Goal: Information Seeking & Learning: Browse casually

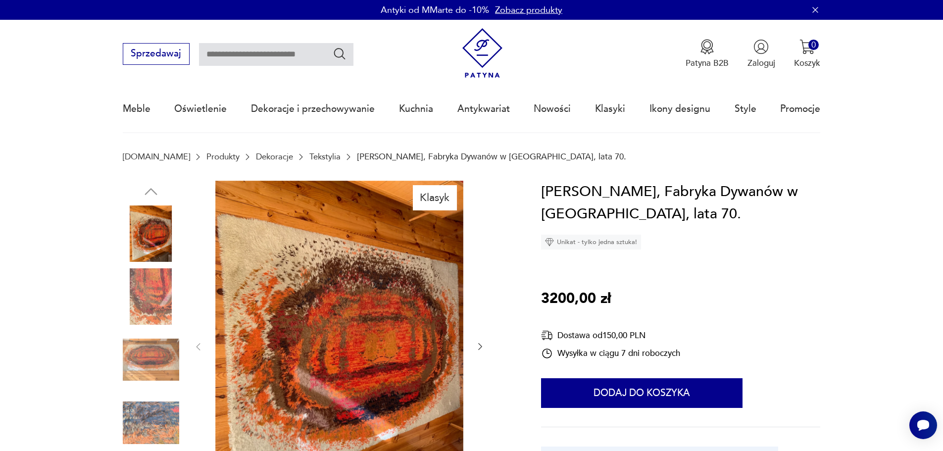
click at [276, 55] on input "text" at bounding box center [276, 54] width 155 height 23
type input "********"
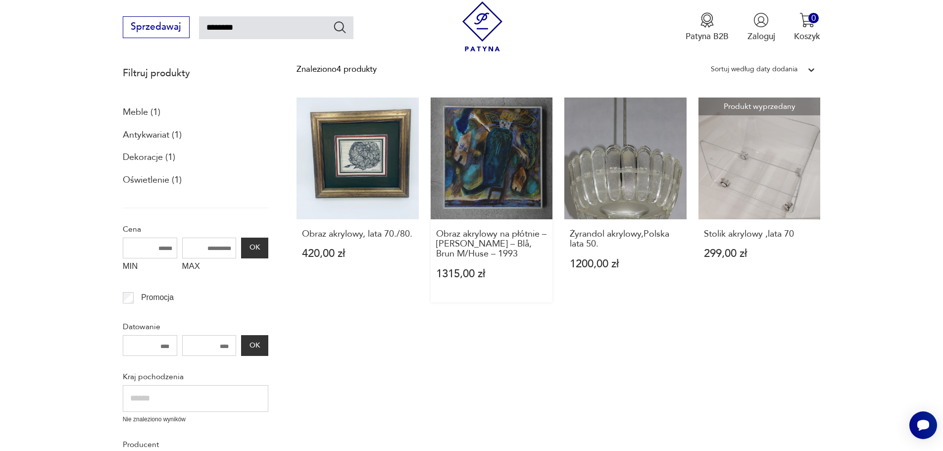
scroll to position [156, 0]
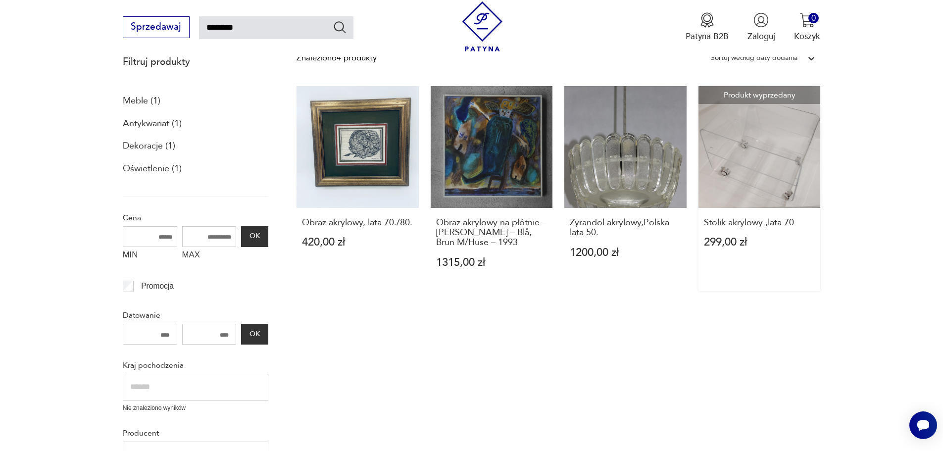
click at [745, 177] on link "Produkt wyprzedany Stolik akrylowy ,lata 70 299,00 zł" at bounding box center [760, 188] width 122 height 205
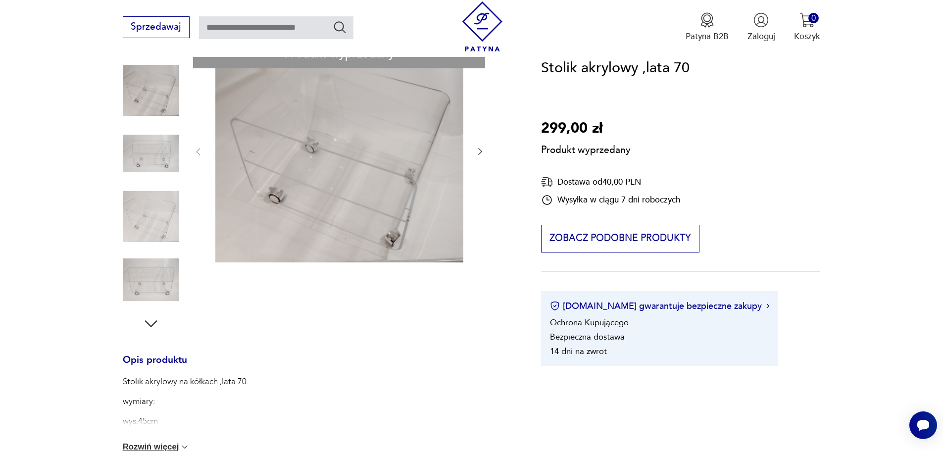
scroll to position [198, 0]
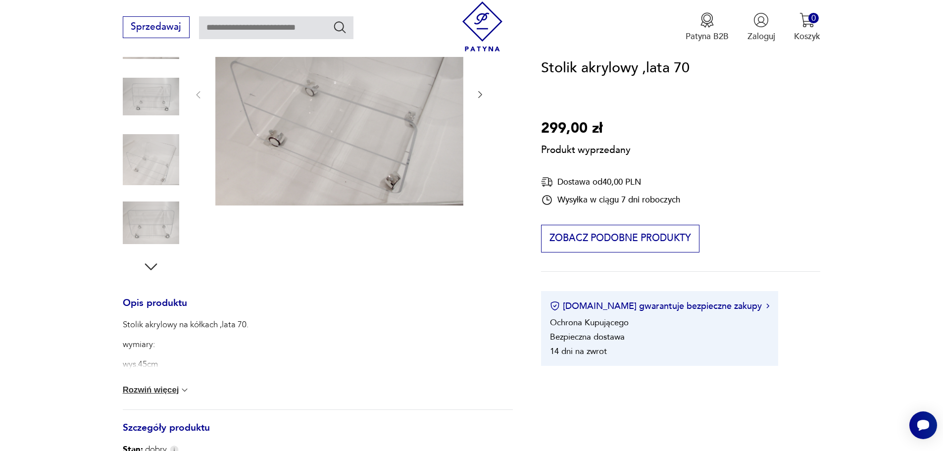
click at [187, 390] on img at bounding box center [185, 390] width 10 height 10
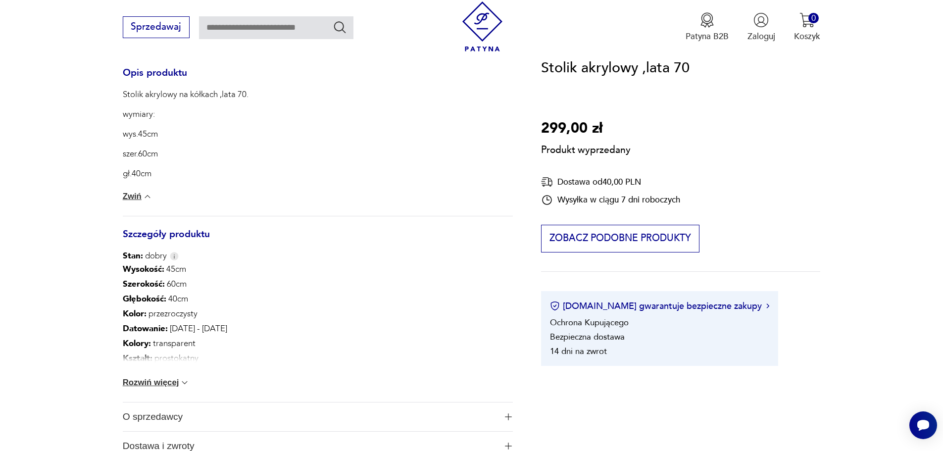
scroll to position [446, 0]
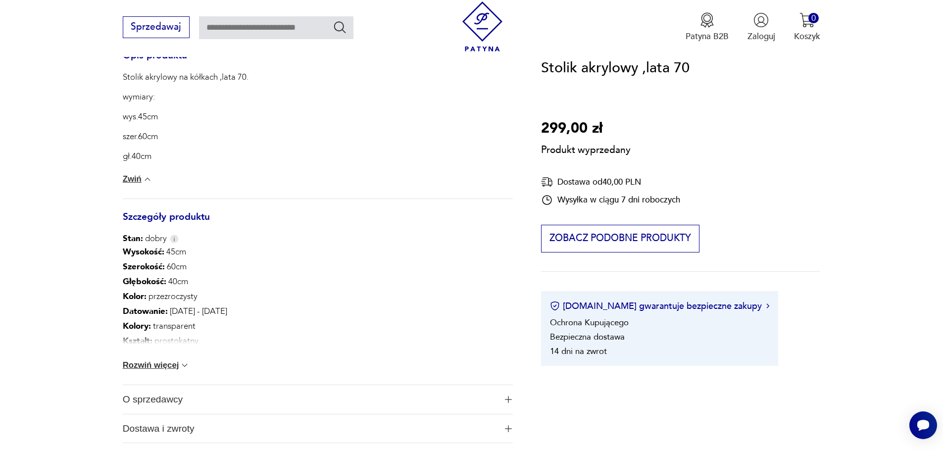
click at [182, 365] on img at bounding box center [185, 366] width 10 height 10
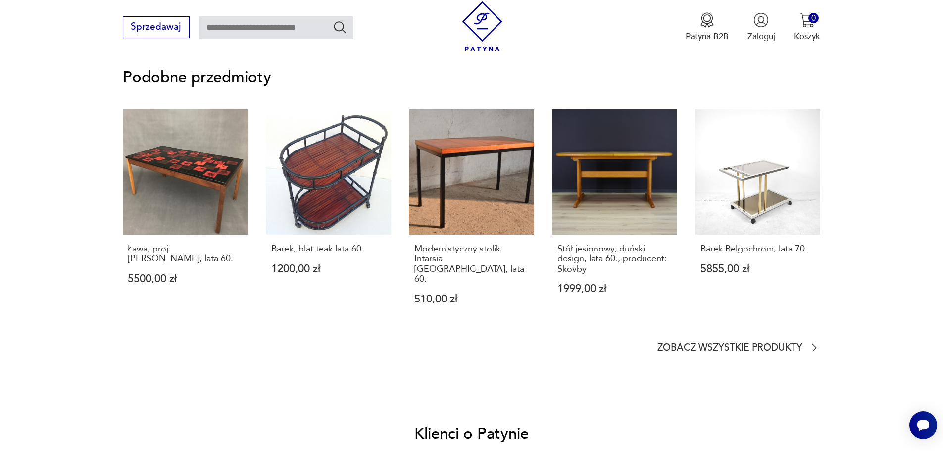
scroll to position [941, 0]
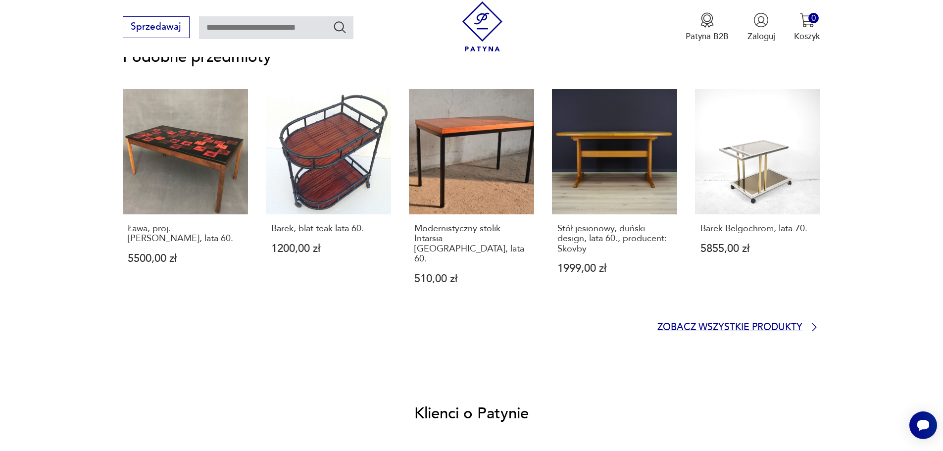
click at [701, 324] on p "Zobacz wszystkie produkty" at bounding box center [730, 328] width 145 height 8
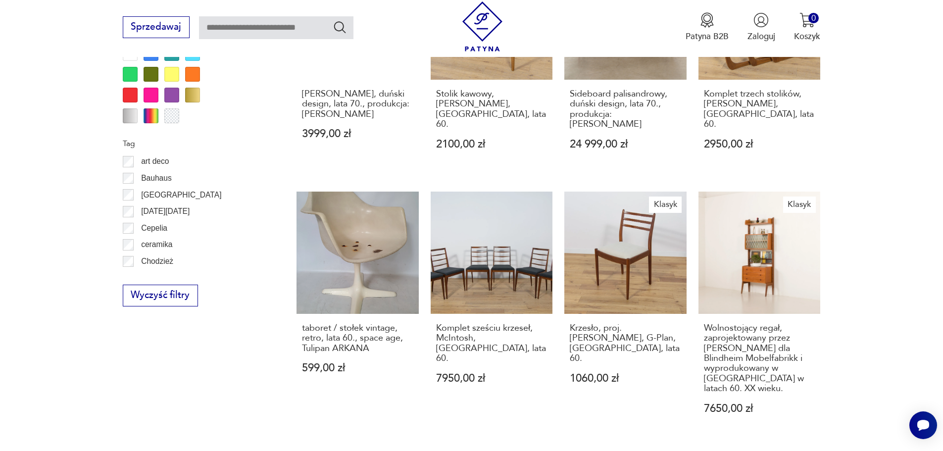
scroll to position [1087, 0]
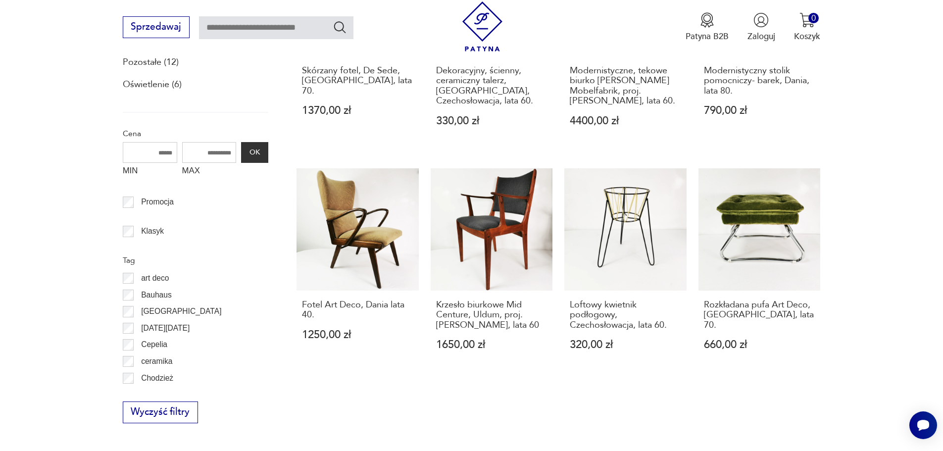
scroll to position [364, 0]
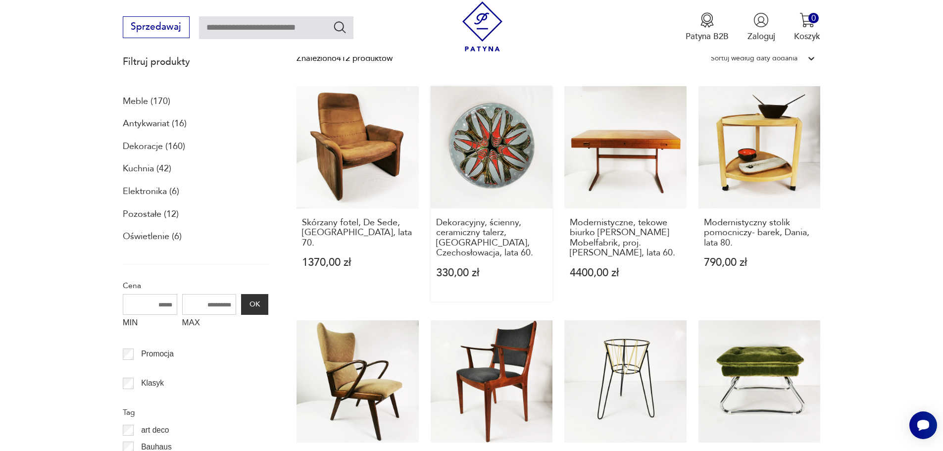
click at [476, 172] on link "Dekoracyjny, ścienny, ceramiczny talerz, Kravsko, Czechosłowacja, lata 60. 330,…" at bounding box center [492, 193] width 122 height 215
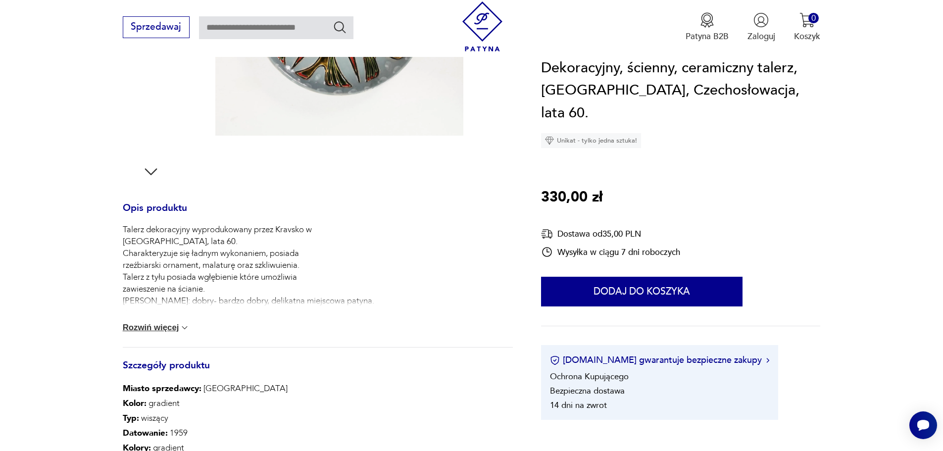
scroll to position [297, 0]
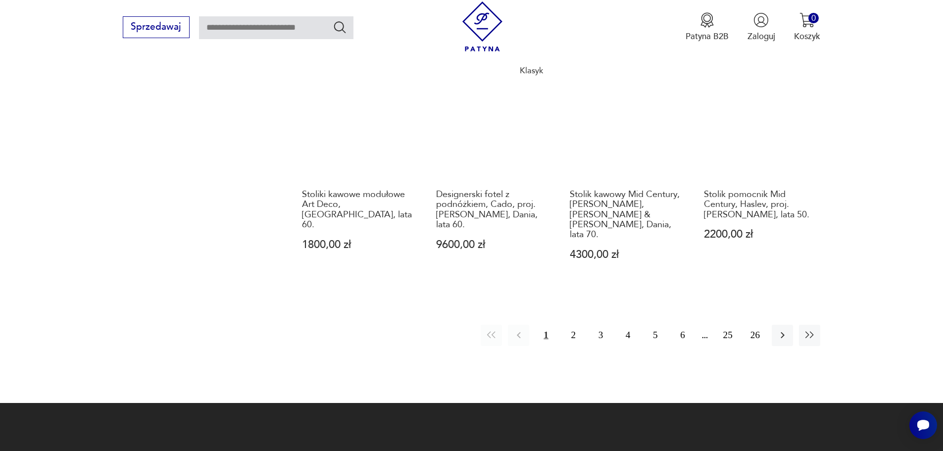
scroll to position [1107, 0]
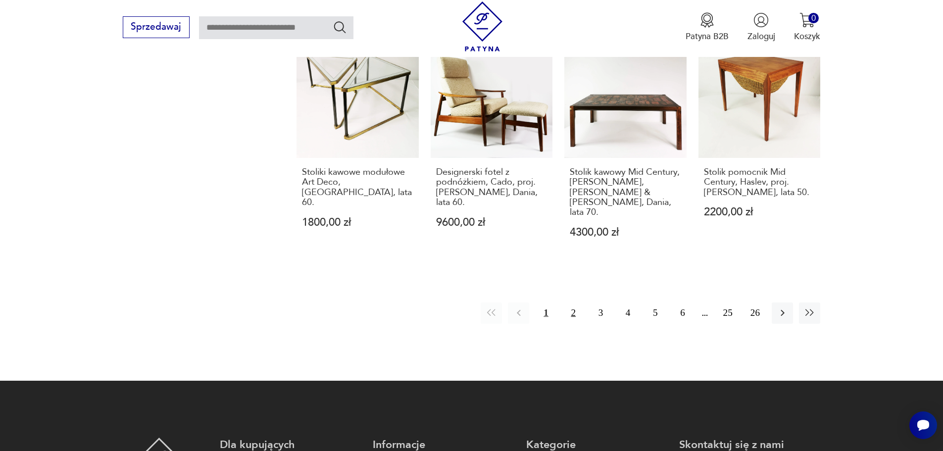
click at [572, 303] on button "2" at bounding box center [573, 313] width 21 height 21
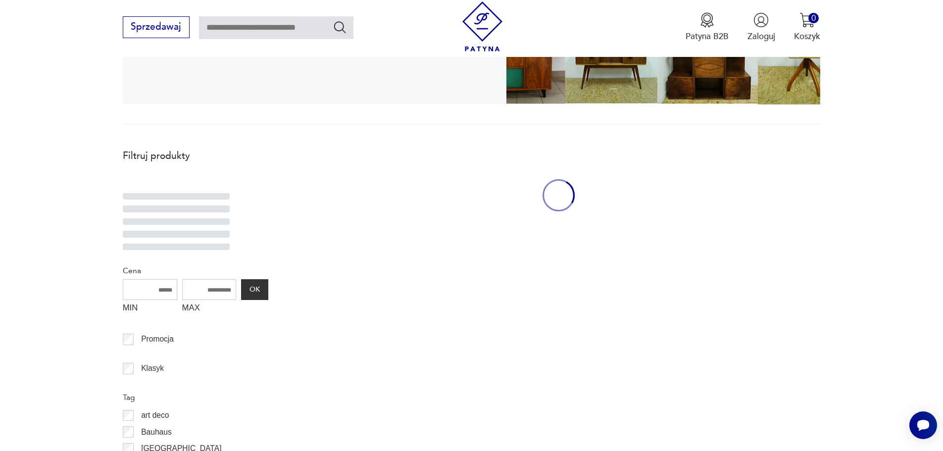
scroll to position [265, 0]
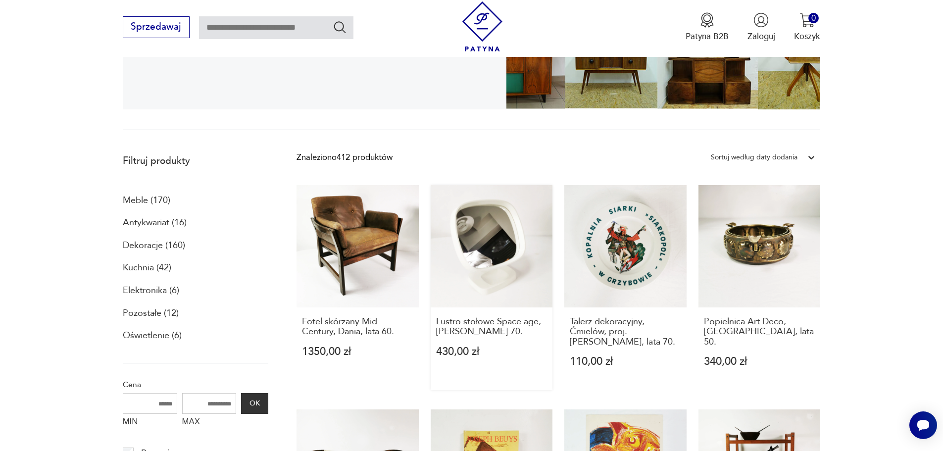
click at [471, 242] on link "Lustro stołowe Space age, Dania lata 70. 430,00 zł" at bounding box center [492, 287] width 122 height 205
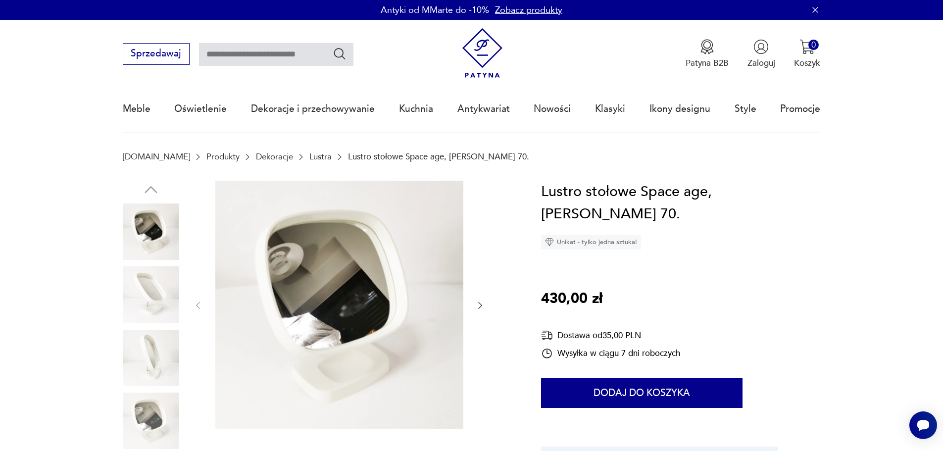
click at [481, 307] on icon "button" at bounding box center [480, 305] width 4 height 7
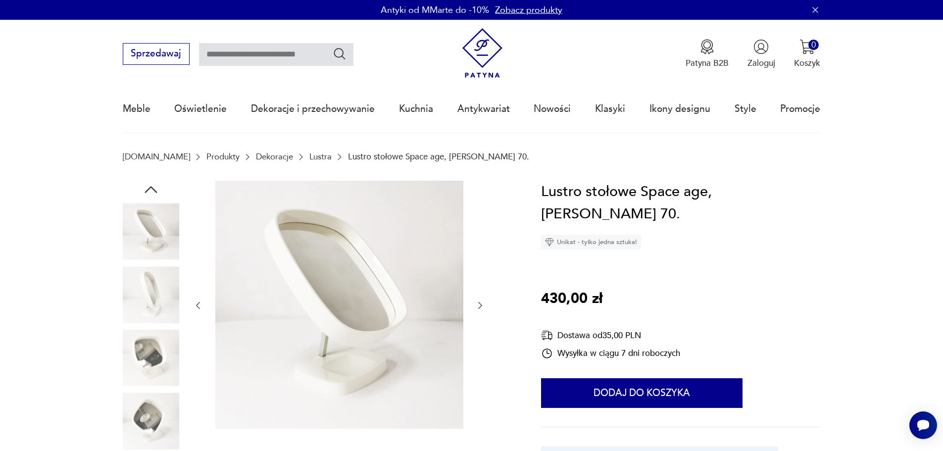
click at [481, 307] on icon "button" at bounding box center [480, 305] width 4 height 7
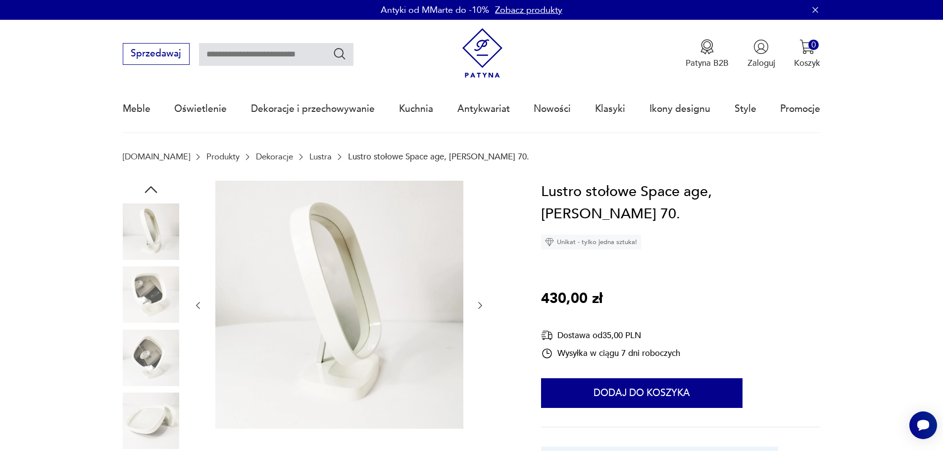
click at [481, 307] on icon "button" at bounding box center [480, 305] width 4 height 7
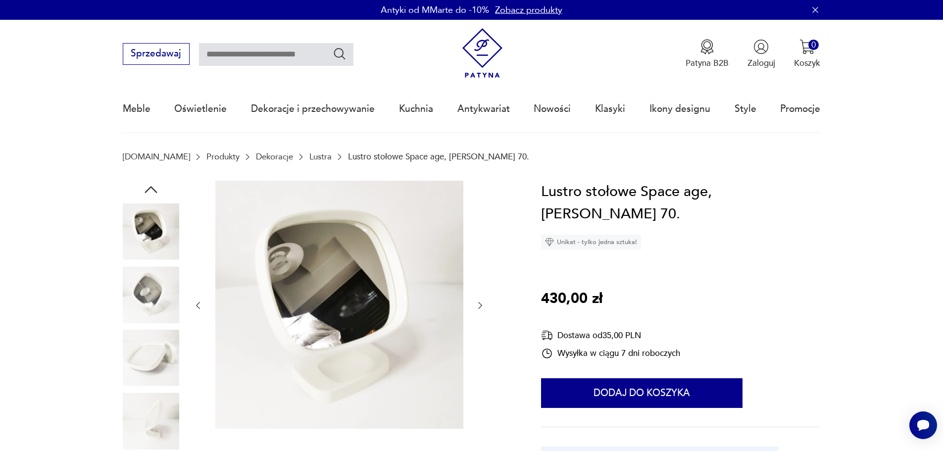
click at [481, 307] on icon "button" at bounding box center [480, 305] width 4 height 7
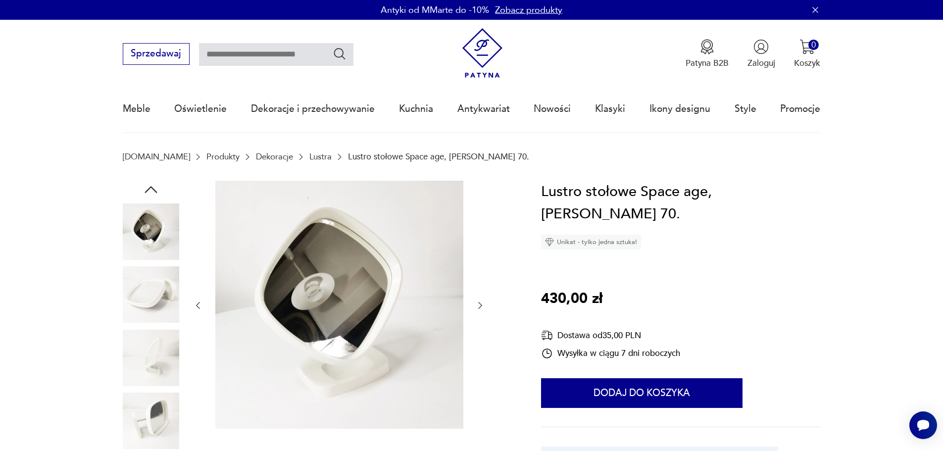
click at [481, 307] on icon "button" at bounding box center [480, 305] width 4 height 7
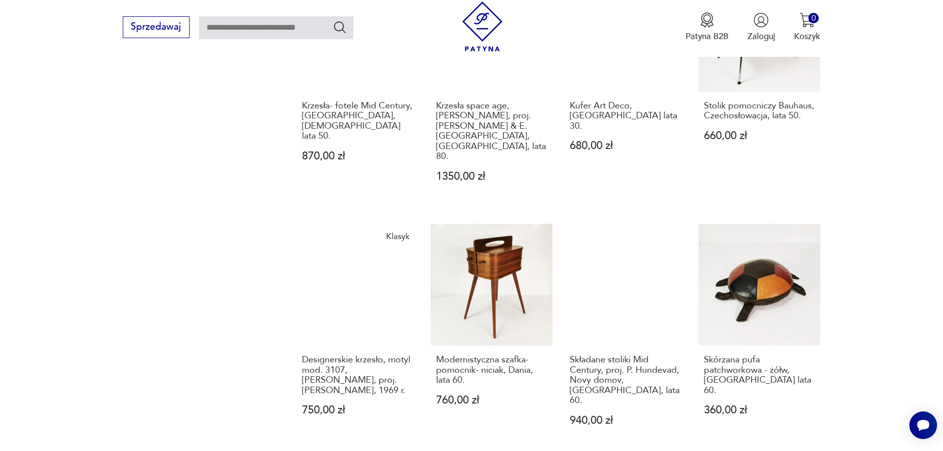
scroll to position [1057, 0]
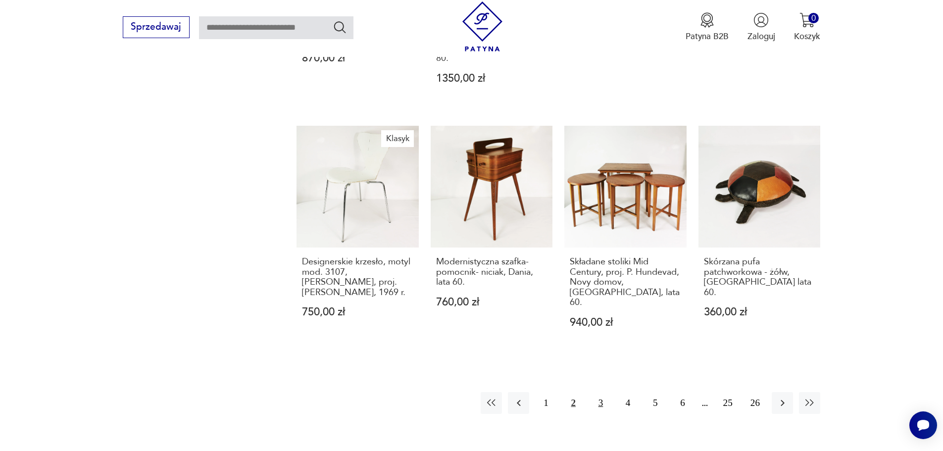
click at [598, 392] on button "3" at bounding box center [600, 402] width 21 height 21
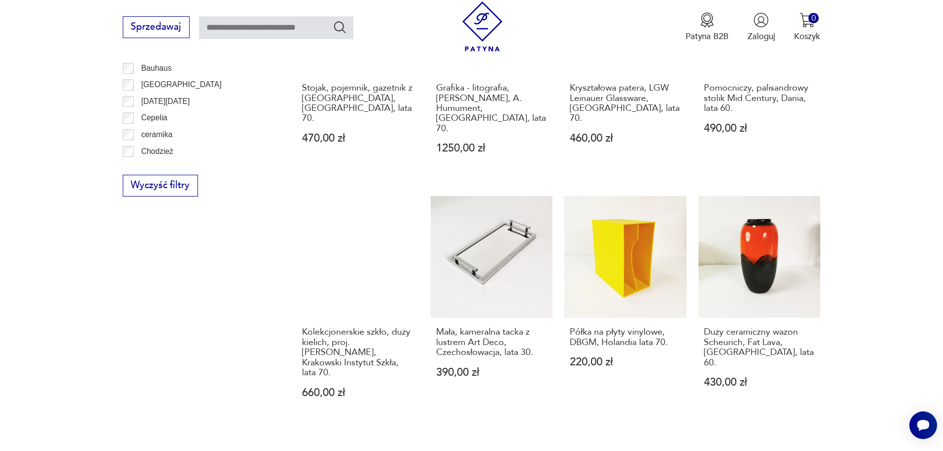
scroll to position [760, 0]
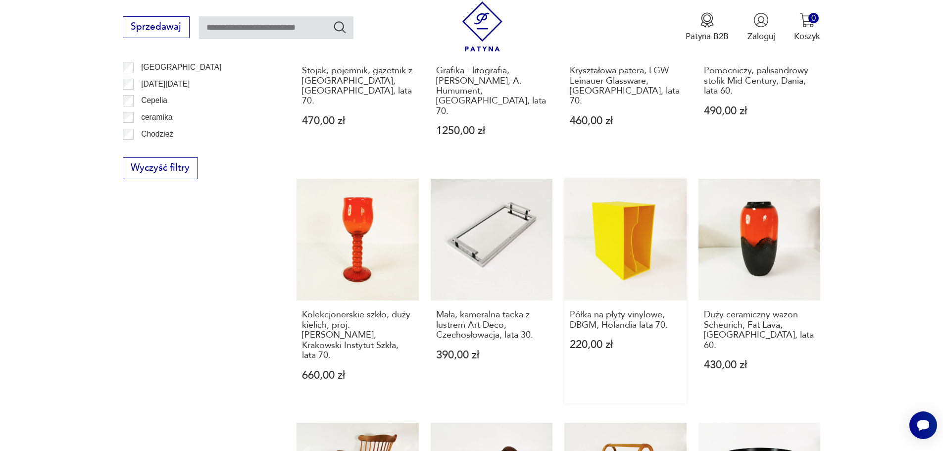
click at [605, 236] on link "Półka na płyty vinylowe, DBGM, Holandia lata 70. 220,00 zł" at bounding box center [626, 291] width 122 height 225
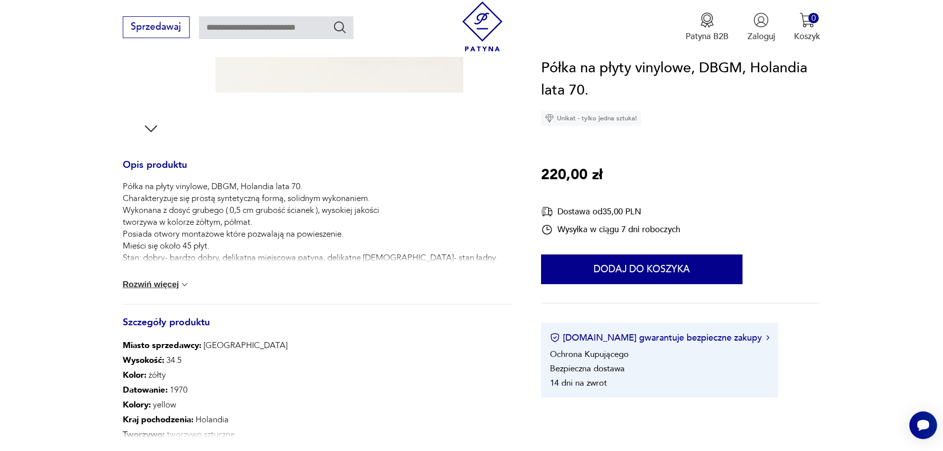
scroll to position [347, 0]
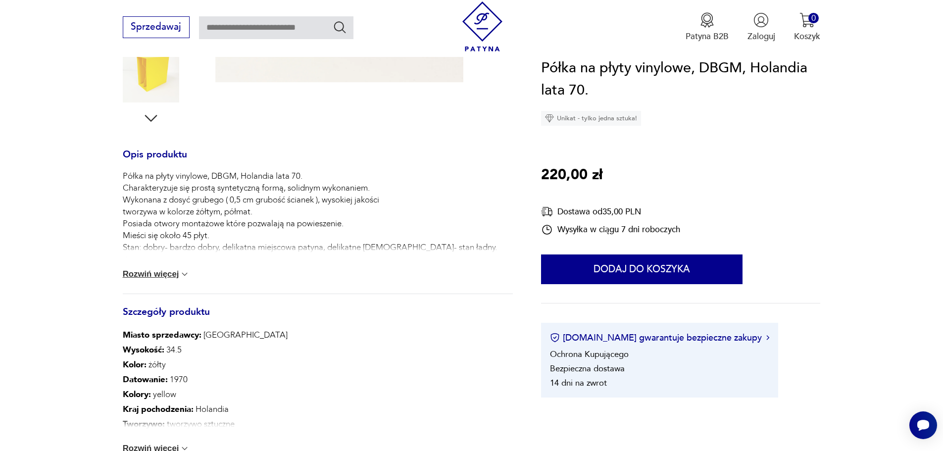
click at [188, 271] on img at bounding box center [185, 274] width 10 height 10
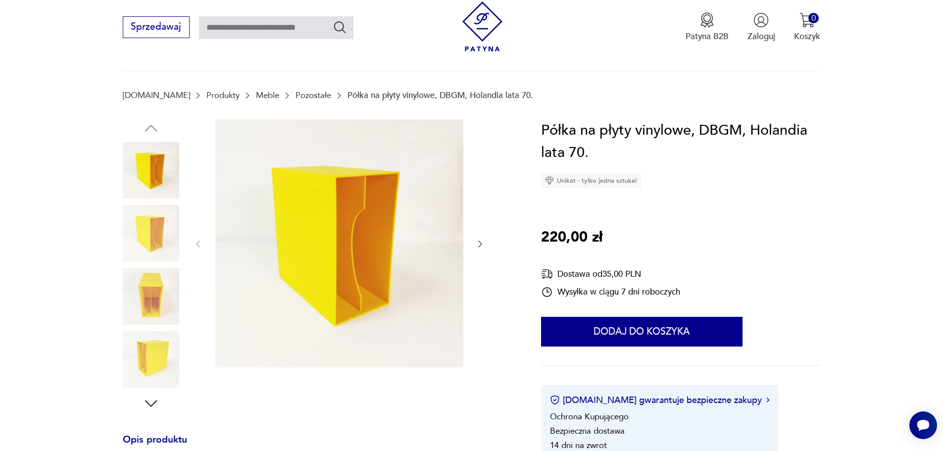
scroll to position [50, 0]
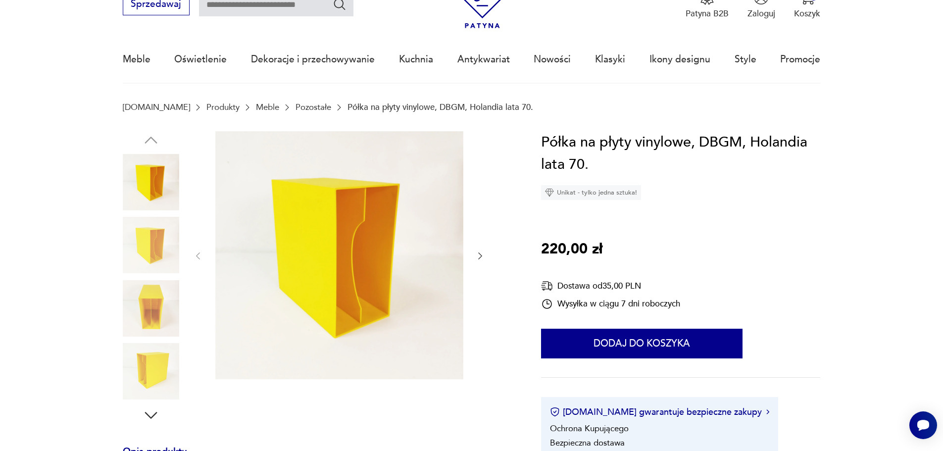
click at [165, 197] on img at bounding box center [151, 182] width 56 height 56
click at [482, 256] on icon "button" at bounding box center [480, 256] width 10 height 10
click at [482, 256] on icon "button" at bounding box center [480, 256] width 4 height 7
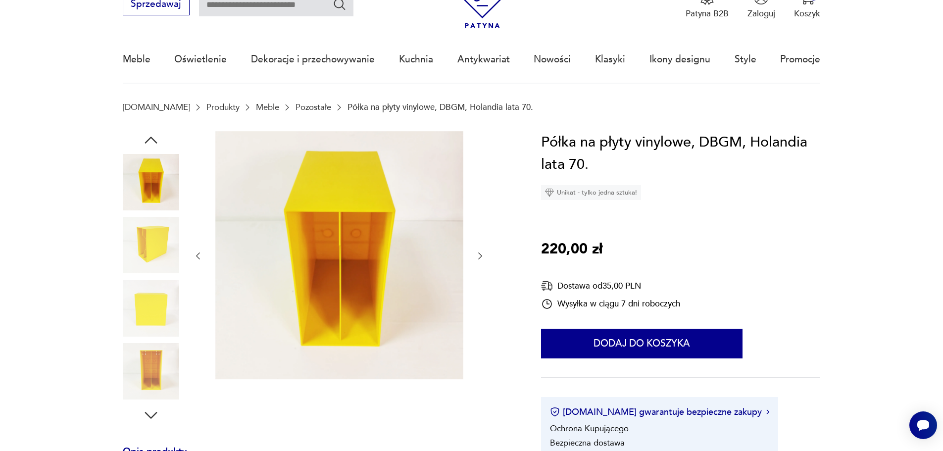
click at [482, 256] on icon "button" at bounding box center [480, 256] width 4 height 7
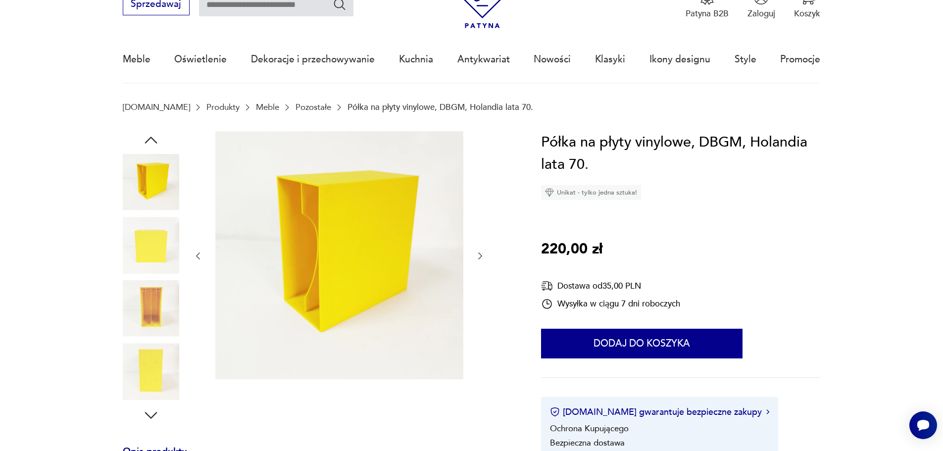
click at [482, 256] on icon "button" at bounding box center [480, 256] width 4 height 7
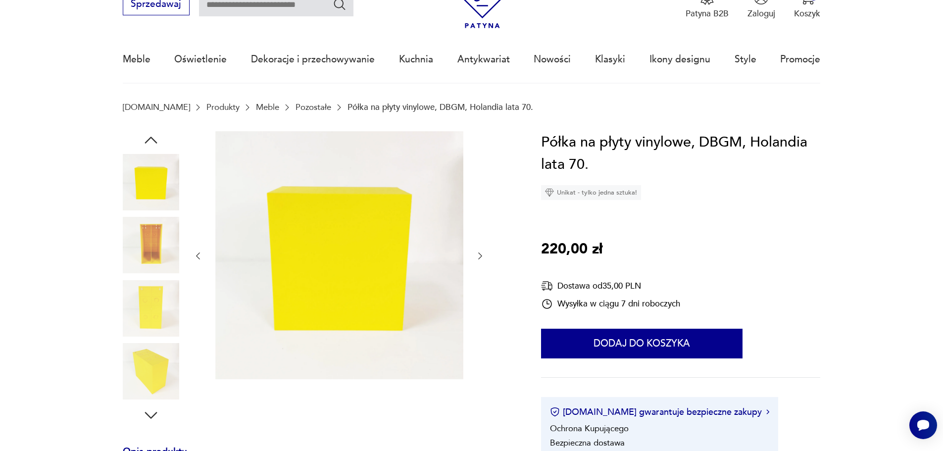
click at [482, 256] on icon "button" at bounding box center [480, 256] width 4 height 7
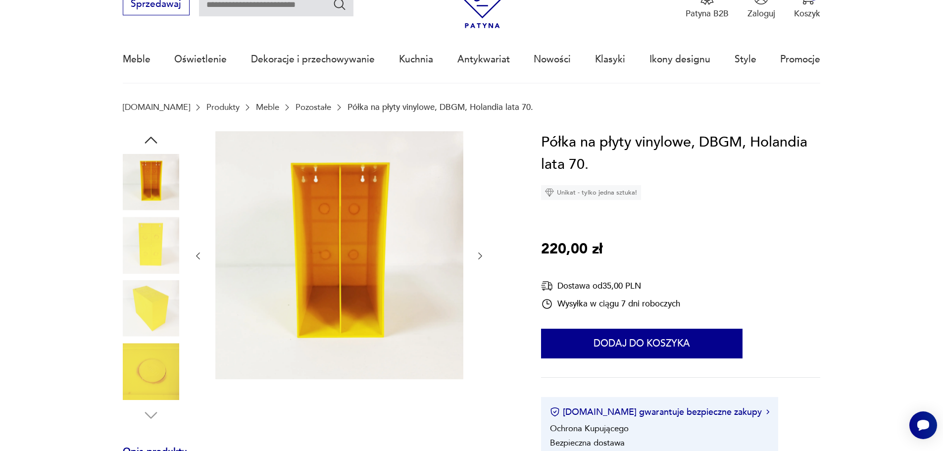
click at [482, 256] on icon "button" at bounding box center [480, 256] width 4 height 7
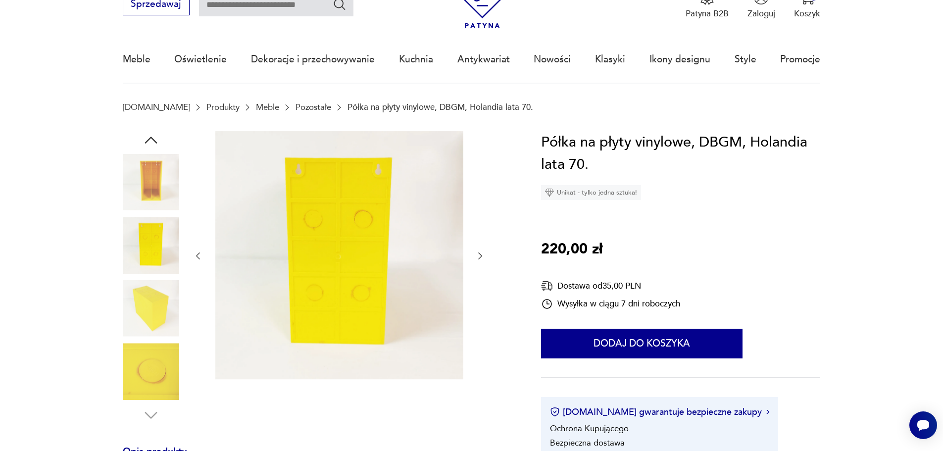
click at [482, 256] on icon "button" at bounding box center [480, 256] width 4 height 7
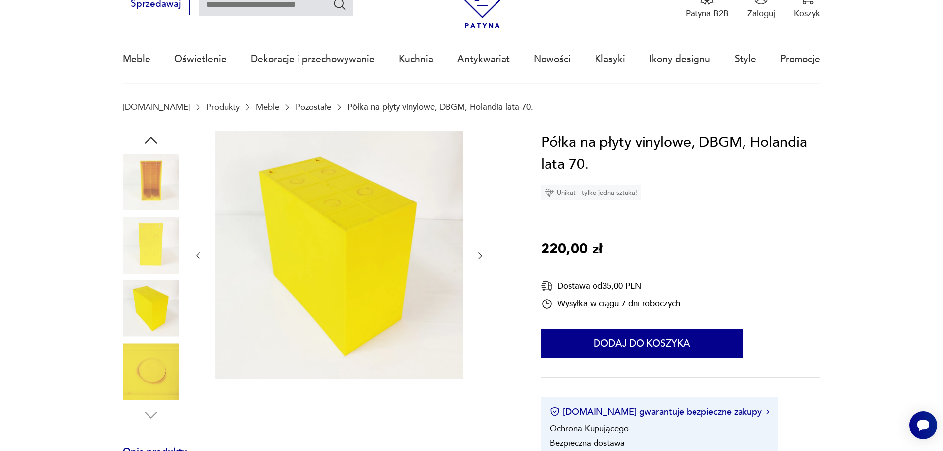
click at [482, 256] on icon "button" at bounding box center [480, 256] width 4 height 7
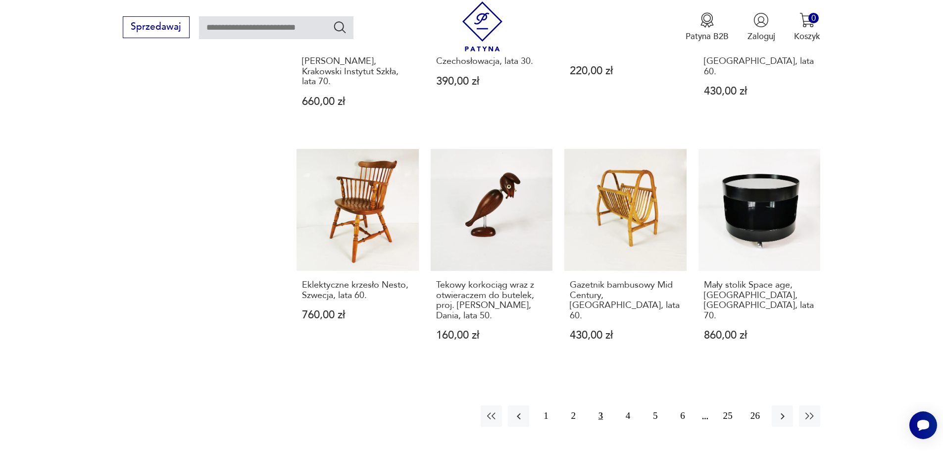
scroll to position [1057, 0]
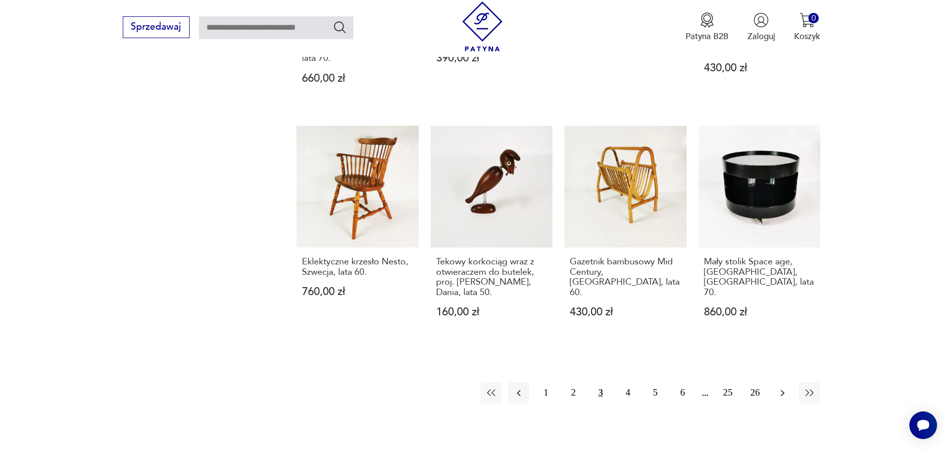
click at [778, 387] on icon "button" at bounding box center [783, 393] width 12 height 12
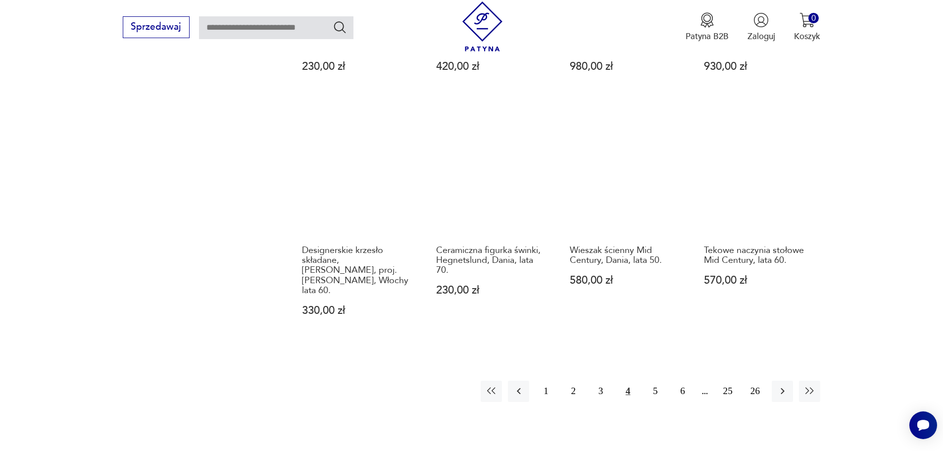
scroll to position [1057, 0]
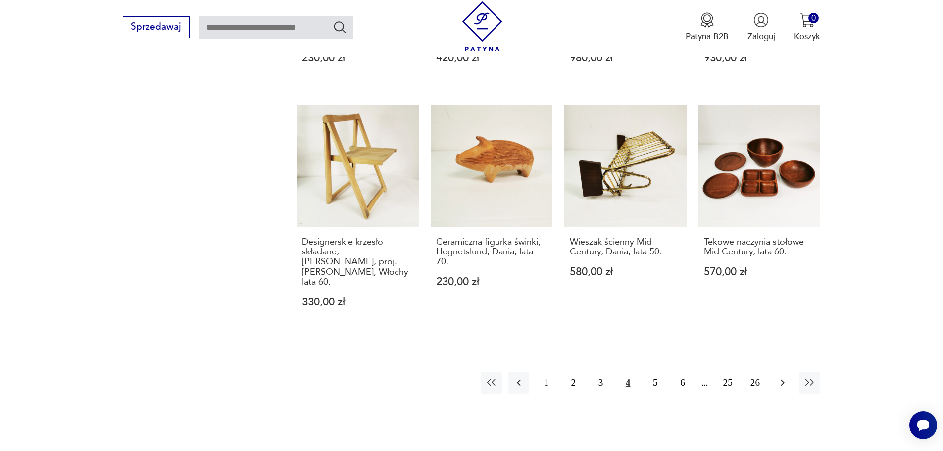
click at [778, 377] on icon "button" at bounding box center [783, 383] width 12 height 12
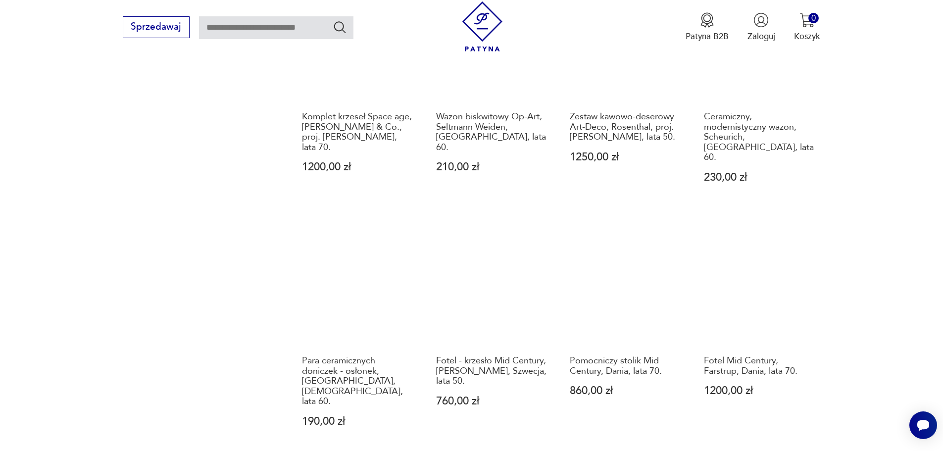
scroll to position [1057, 0]
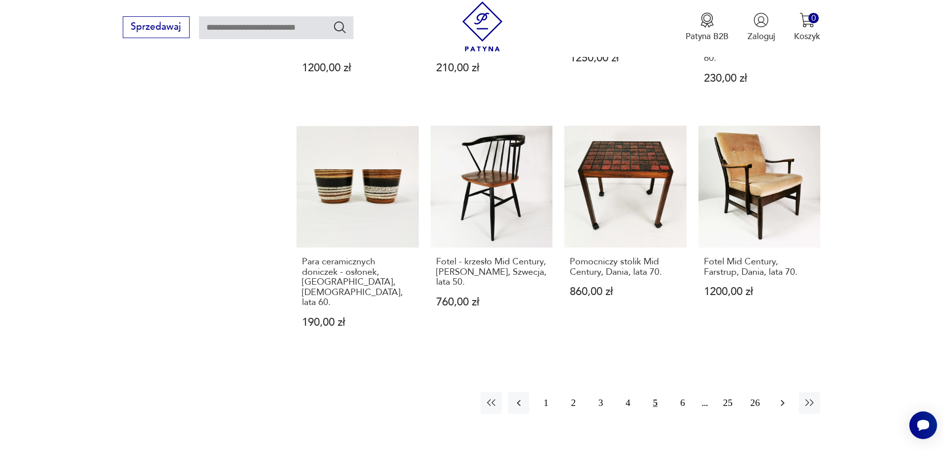
click at [777, 397] on icon "button" at bounding box center [783, 403] width 12 height 12
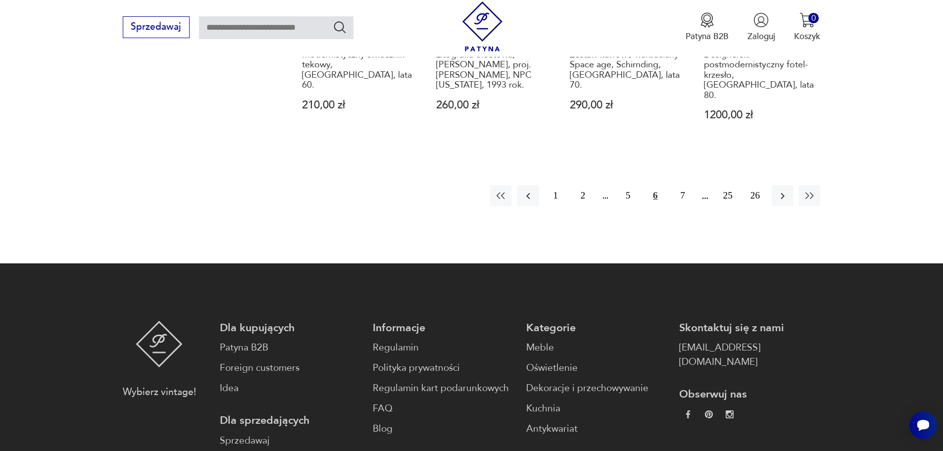
scroll to position [1255, 0]
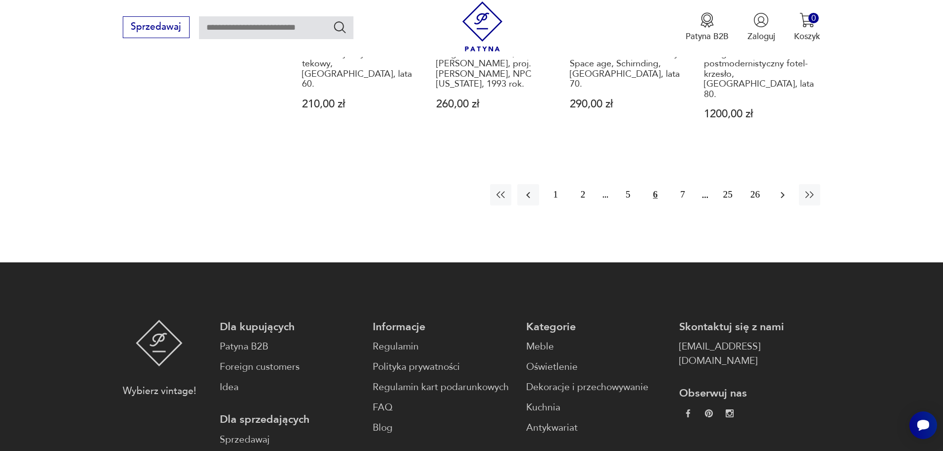
click at [785, 189] on icon "button" at bounding box center [783, 195] width 12 height 12
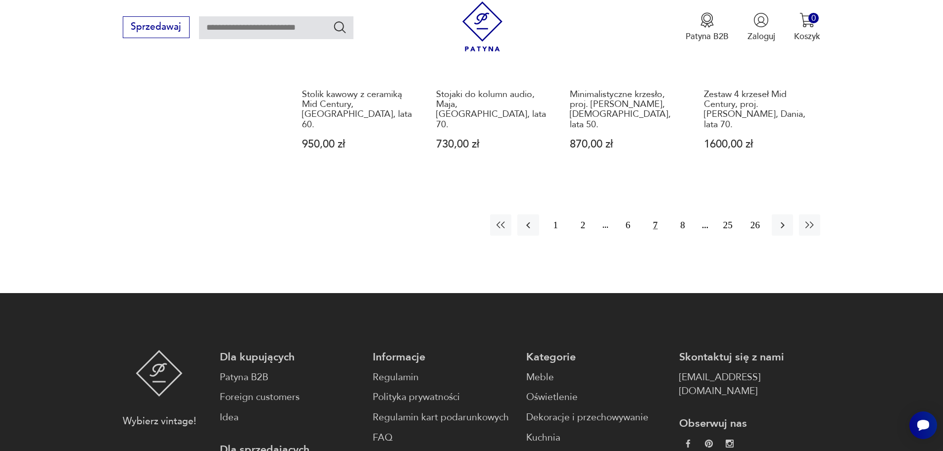
scroll to position [1206, 0]
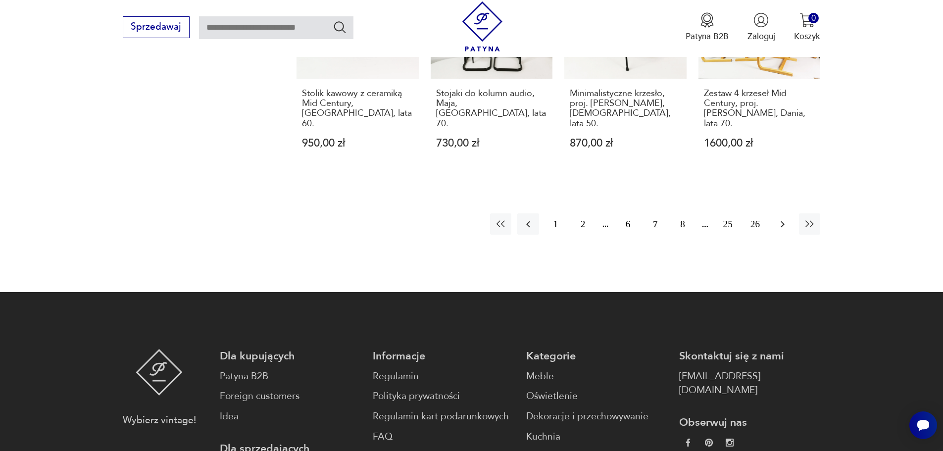
click at [789, 213] on button "button" at bounding box center [782, 223] width 21 height 21
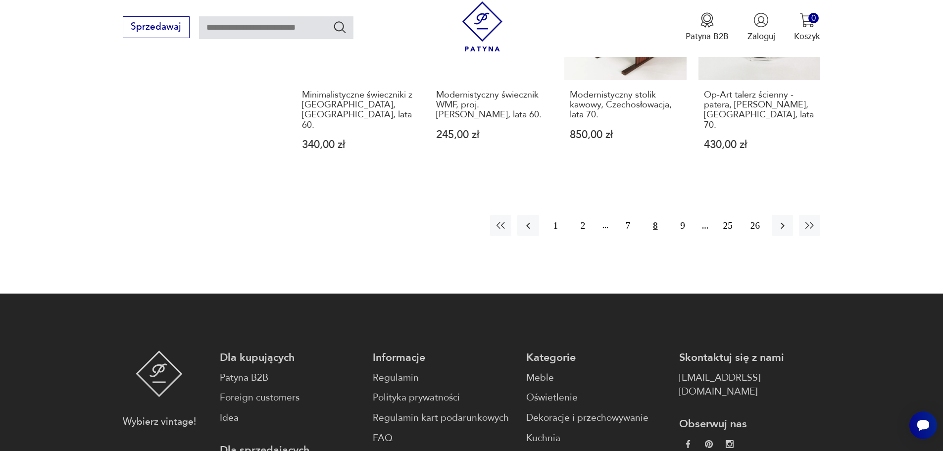
scroll to position [1206, 0]
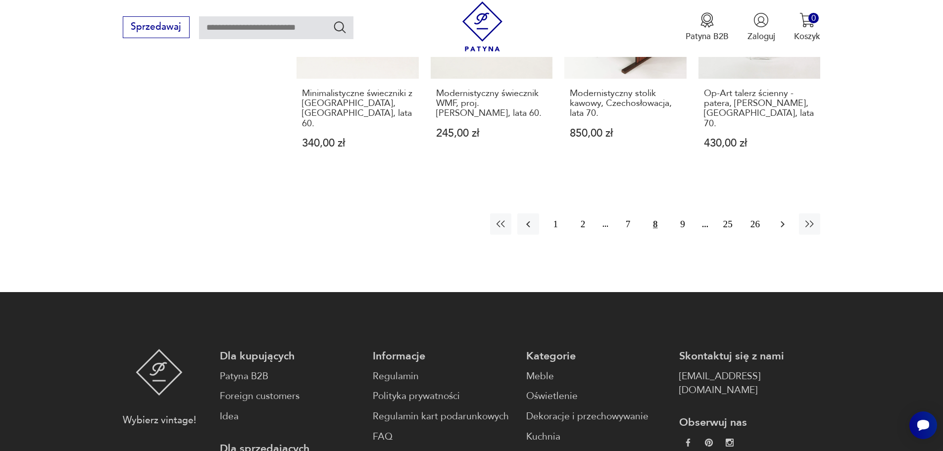
click at [784, 218] on icon "button" at bounding box center [783, 224] width 12 height 12
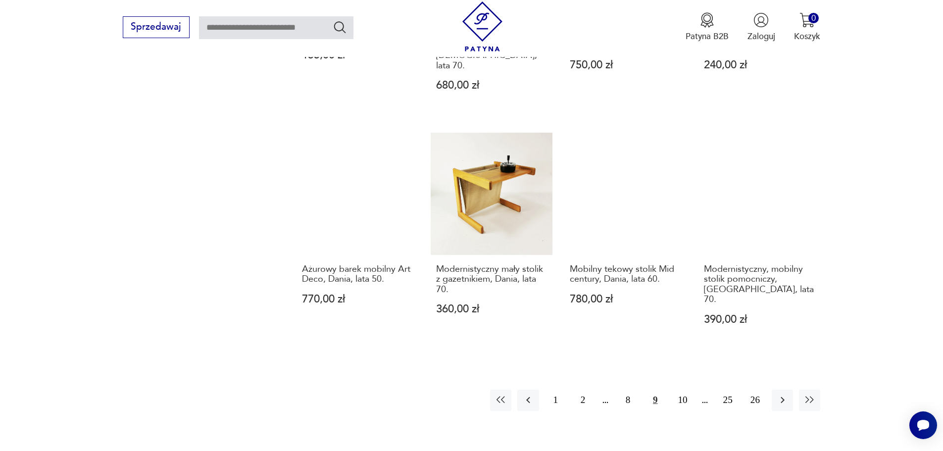
scroll to position [1057, 0]
